Goal: Task Accomplishment & Management: Manage account settings

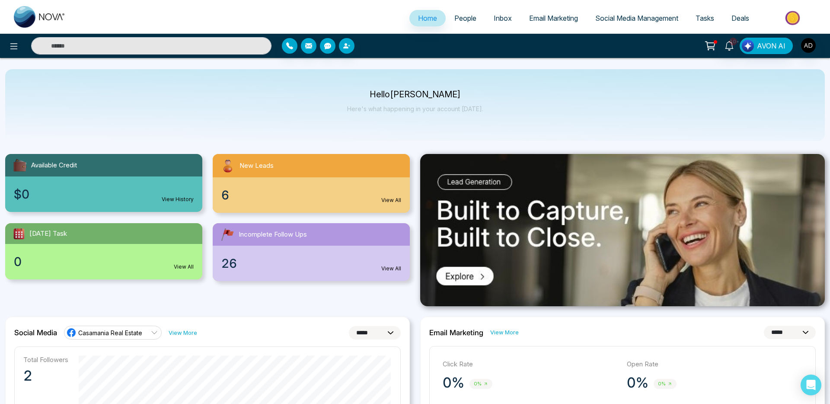
select select "*"
click at [803, 45] on img "button" at bounding box center [808, 45] width 15 height 15
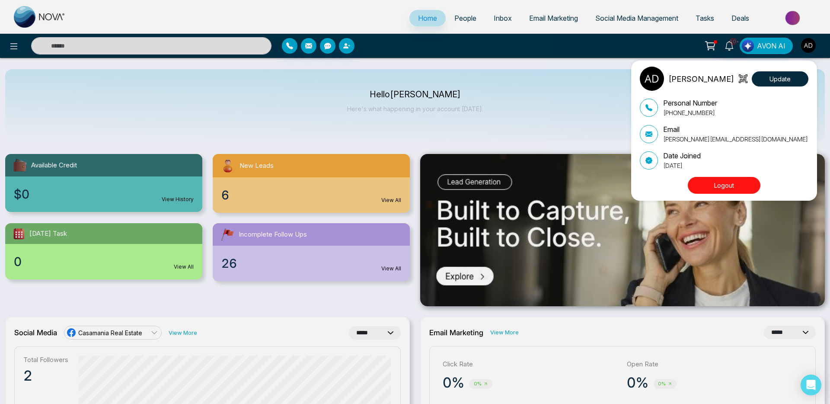
click at [723, 187] on button "Logout" at bounding box center [723, 185] width 73 height 17
